Goal: Information Seeking & Learning: Learn about a topic

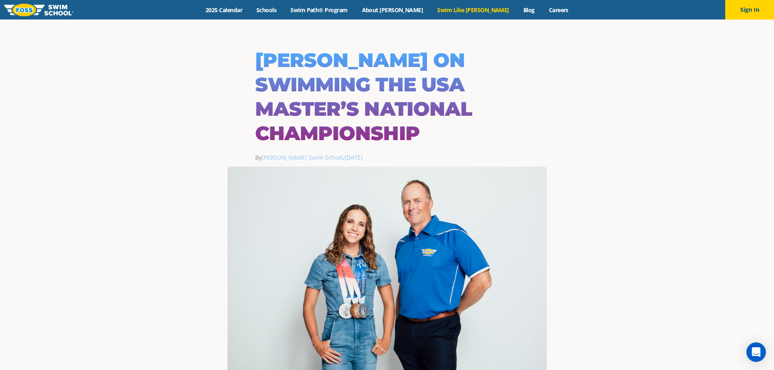
click at [462, 8] on link "Swim Like [PERSON_NAME]" at bounding box center [473, 10] width 86 height 8
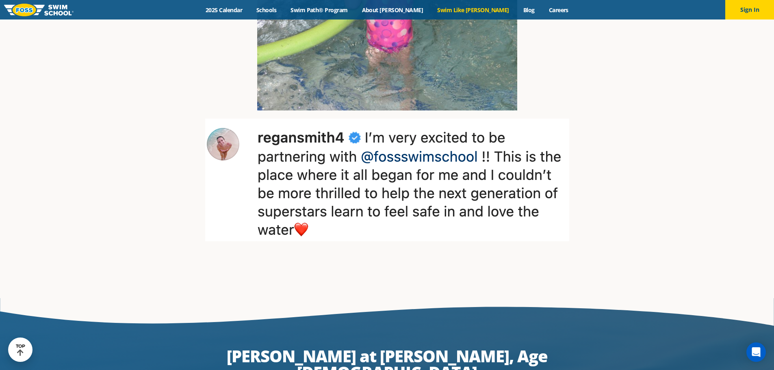
scroll to position [1462, 0]
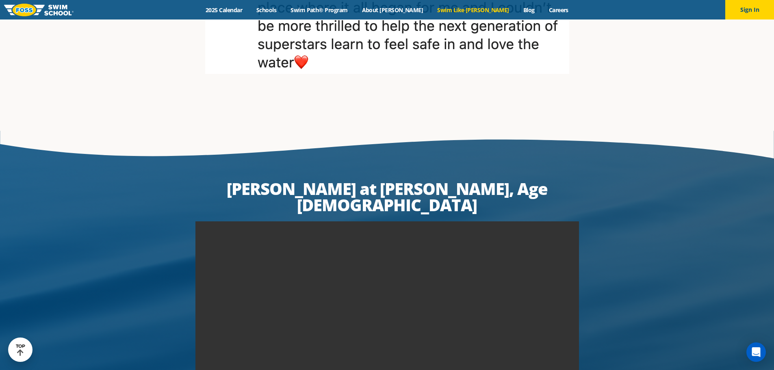
click at [410, 37] on div "Skip to content Menu 2025 Calendar Schools Swim Path® Program About FOSS Swim L…" at bounding box center [387, 87] width 774 height 3060
click at [208, 43] on div "Skip to content Menu 2025 Calendar Schools Swim Path® Program About FOSS Swim L…" at bounding box center [387, 87] width 774 height 3060
